Goal: Task Accomplishment & Management: Manage account settings

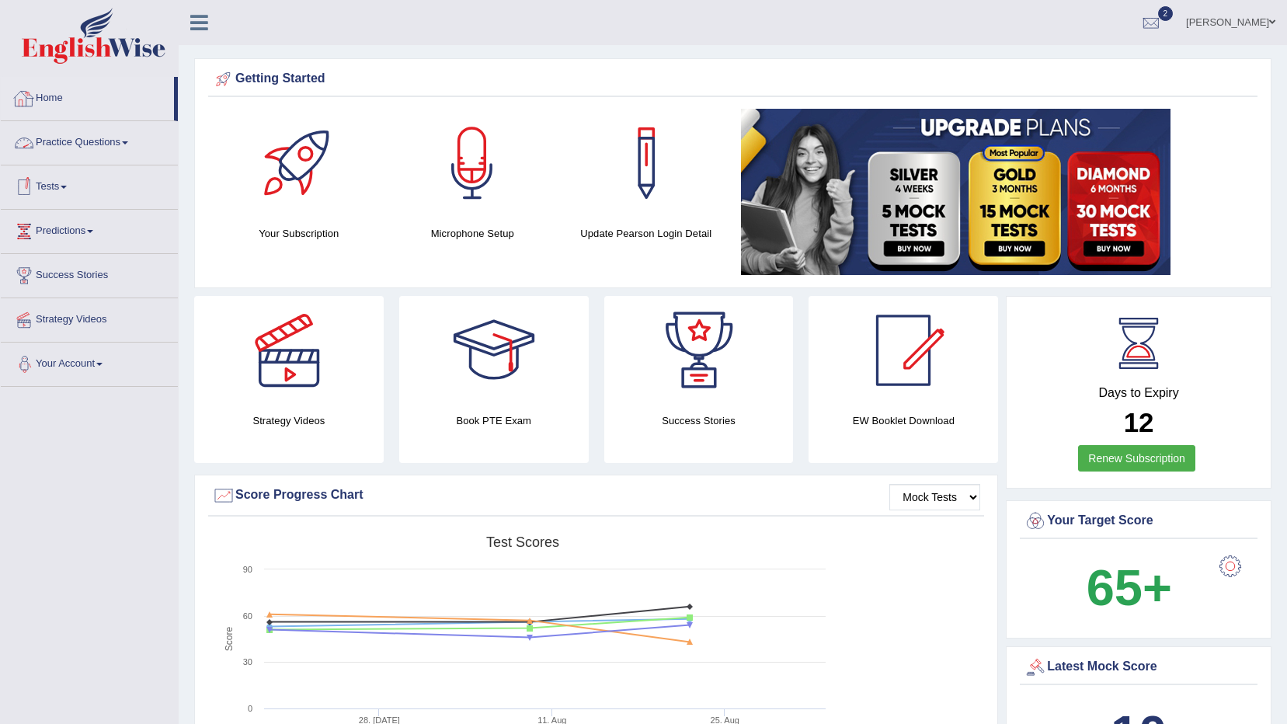
click at [24, 107] on div at bounding box center [23, 98] width 23 height 23
click at [1233, 21] on link "Lawrence" at bounding box center [1230, 20] width 113 height 40
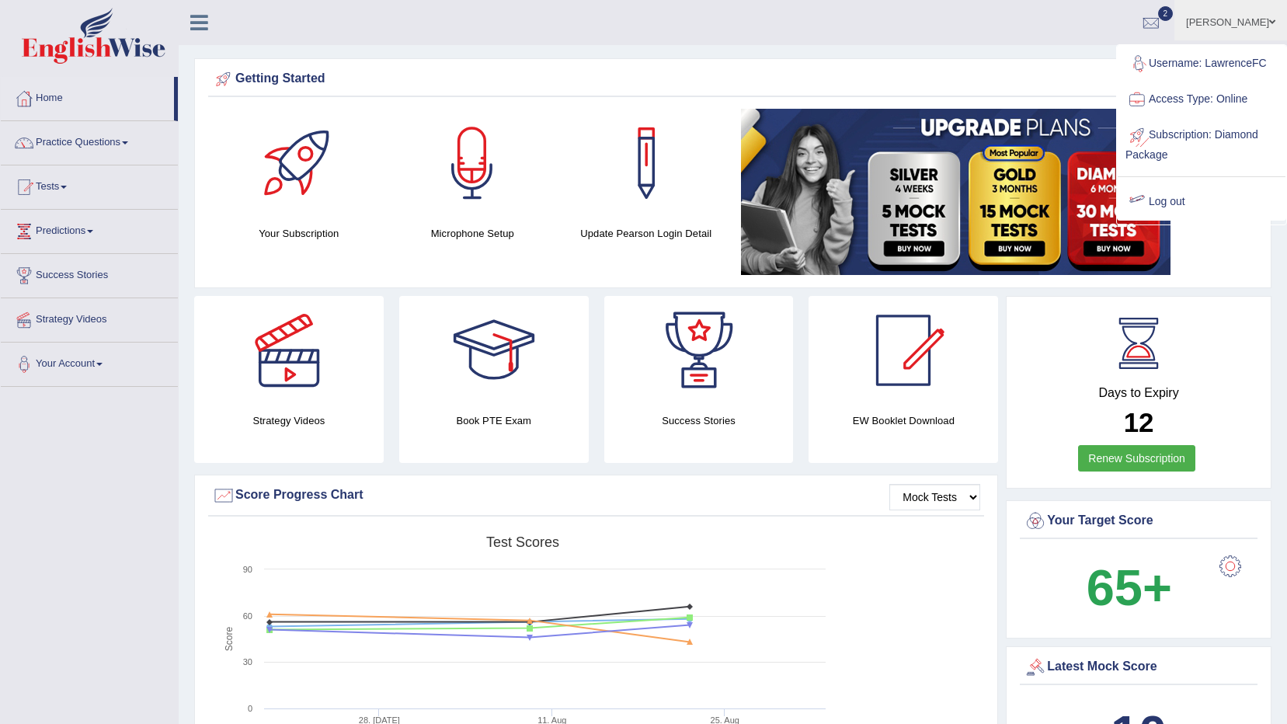
click at [1164, 204] on link "Log out" at bounding box center [1202, 202] width 168 height 36
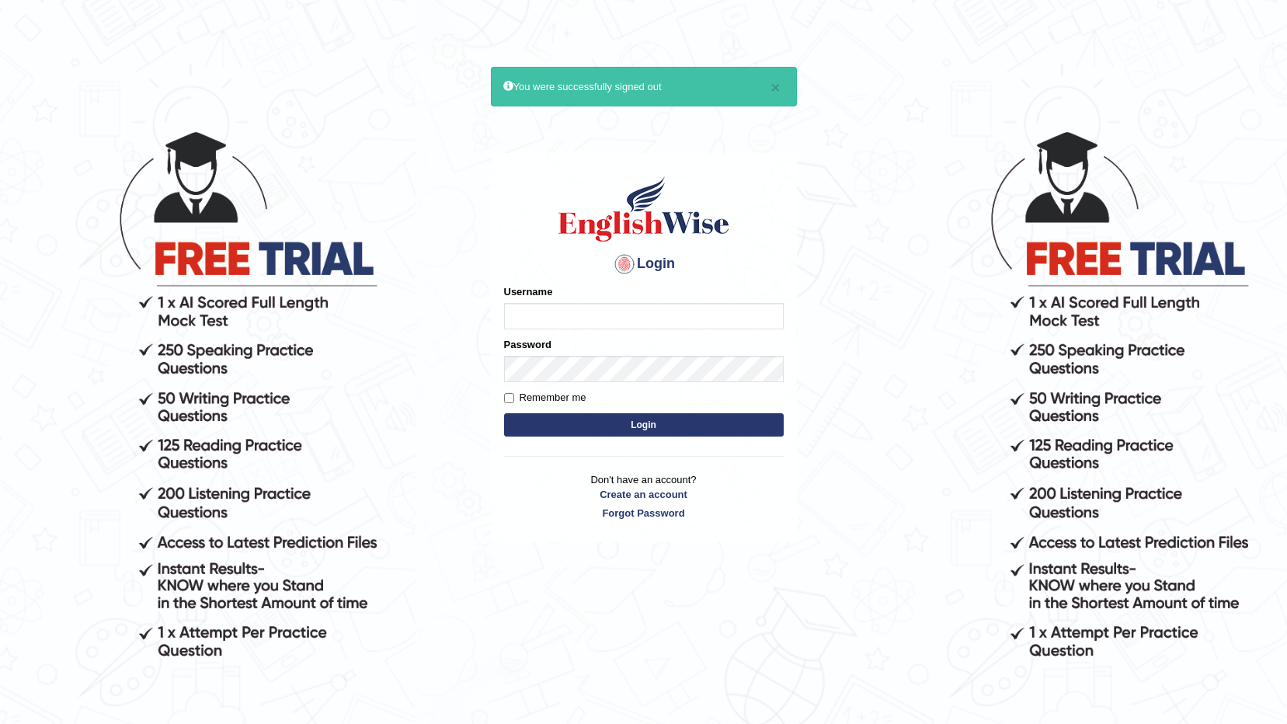
type input "KourJ"
drag, startPoint x: 1161, startPoint y: 204, endPoint x: 1139, endPoint y: 204, distance: 22.5
